Goal: Information Seeking & Learning: Learn about a topic

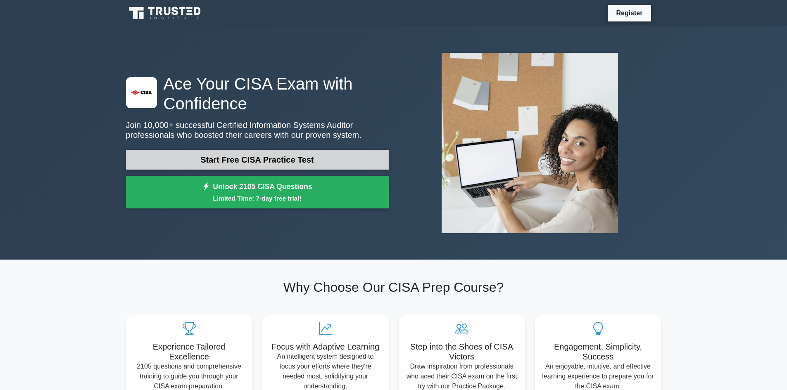
click at [242, 159] on link "Start Free CISA Practice Test" at bounding box center [257, 160] width 263 height 20
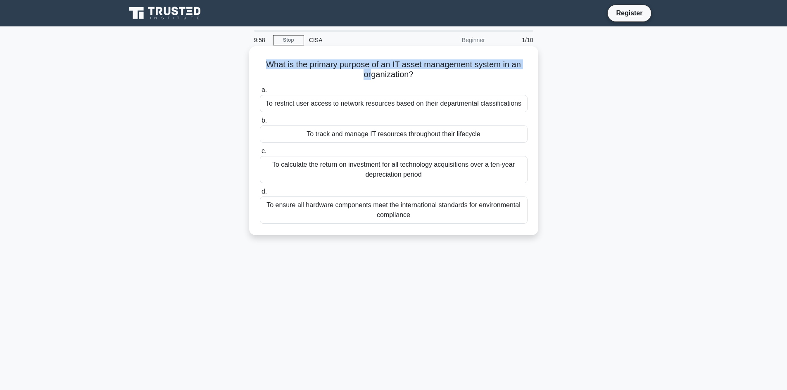
drag, startPoint x: 265, startPoint y: 63, endPoint x: 369, endPoint y: 74, distance: 104.2
click at [369, 74] on h5 "What is the primary purpose of an IT asset management system in an organization…" at bounding box center [393, 69] width 269 height 21
click at [420, 72] on icon ".spinner_0XTQ{transform-origin:center;animation:spinner_y6GP .75s linear infini…" at bounding box center [418, 75] width 10 height 10
click at [380, 77] on h5 "What is the primary purpose of an IT asset management system in an organization…" at bounding box center [393, 69] width 269 height 21
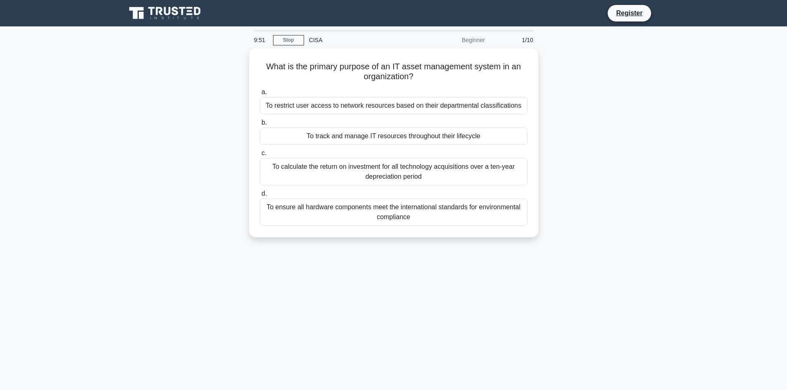
click at [242, 107] on div "What is the primary purpose of an IT asset management system in an organization…" at bounding box center [393, 147] width 545 height 199
